Goal: Navigation & Orientation: Find specific page/section

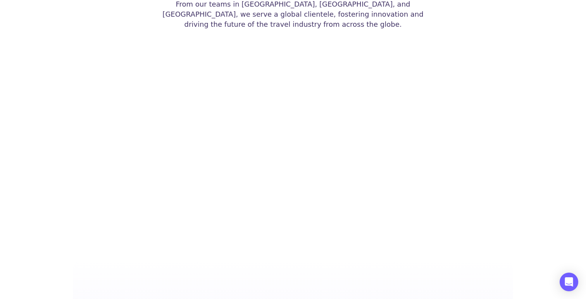
scroll to position [1599, 0]
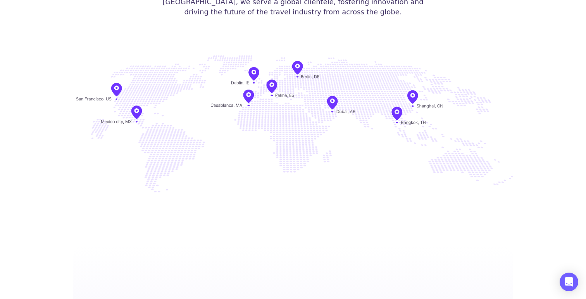
click at [255, 63] on img at bounding box center [293, 123] width 440 height 151
click at [299, 54] on img at bounding box center [293, 123] width 440 height 151
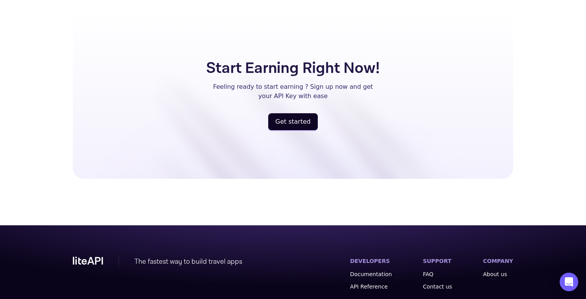
scroll to position [1874, 0]
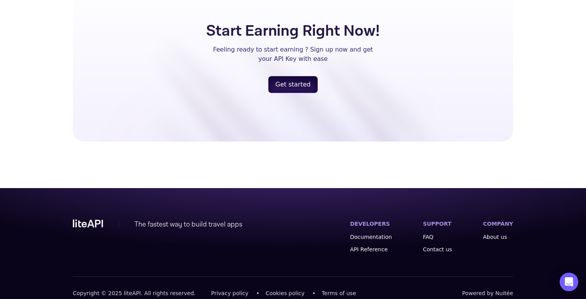
click at [302, 76] on button "Get started" at bounding box center [293, 84] width 50 height 17
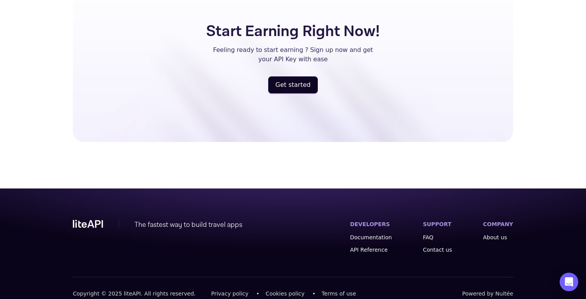
scroll to position [1874, 0]
click at [505, 233] on link "About us" at bounding box center [498, 237] width 30 height 8
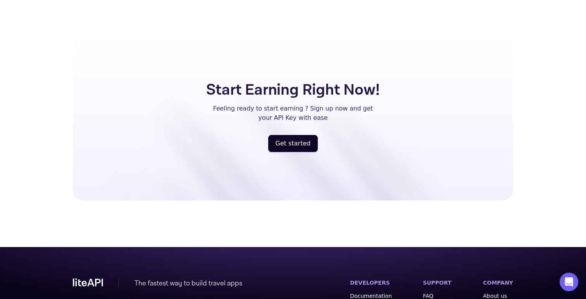
scroll to position [1874, 0]
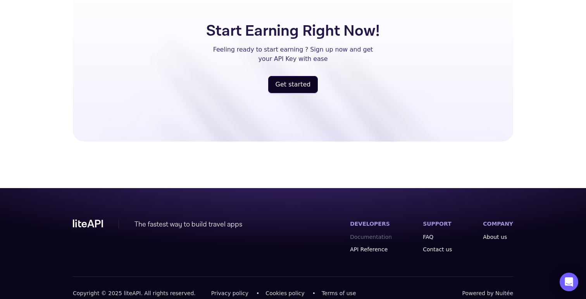
click at [382, 233] on link "Documentation" at bounding box center [371, 237] width 42 height 8
